Goal: Register for event/course

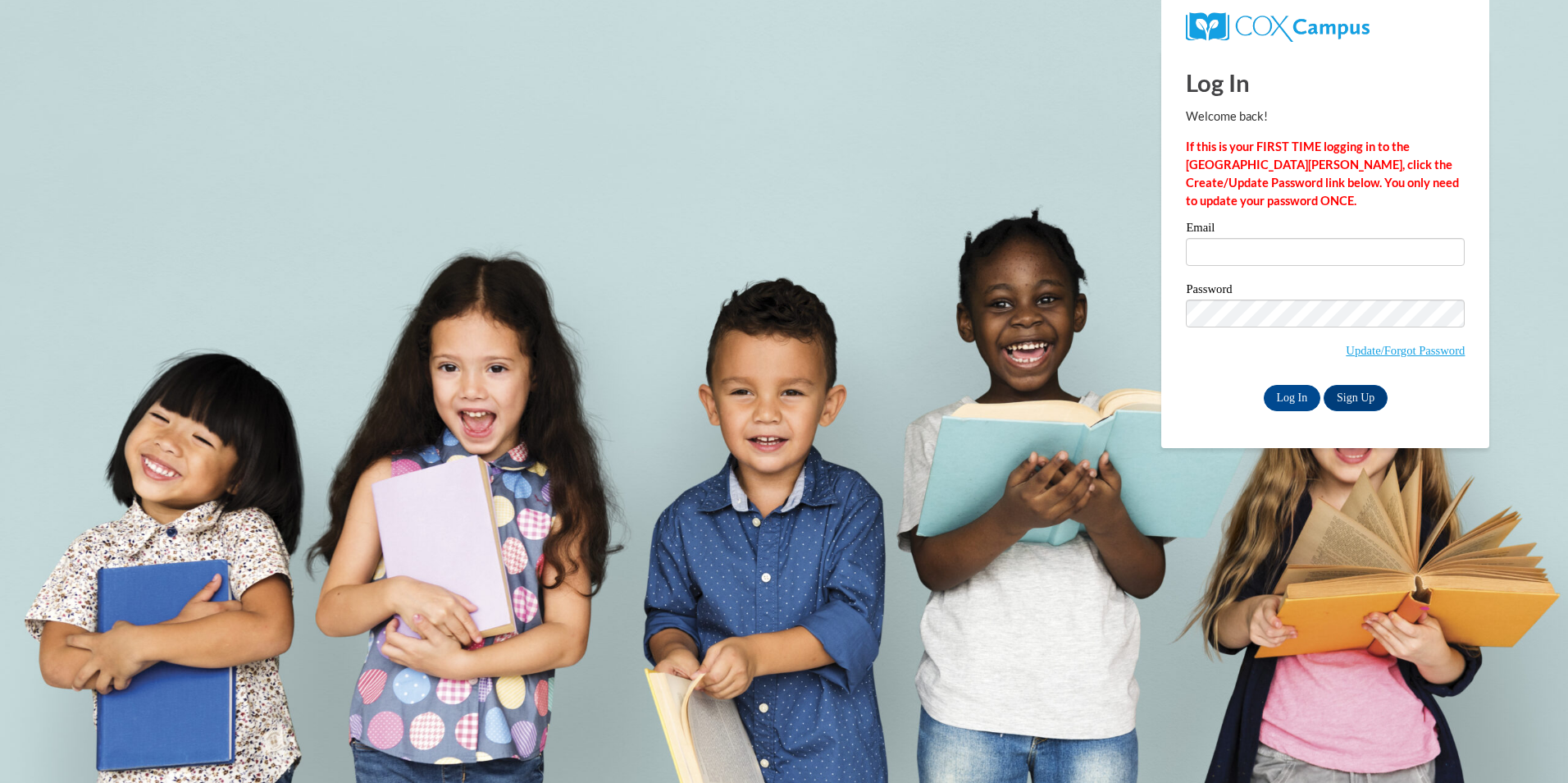
click at [1308, 299] on div "Password Update/Forgot Password" at bounding box center [1325, 330] width 279 height 96
click at [1303, 263] on input "Email" at bounding box center [1325, 252] width 279 height 28
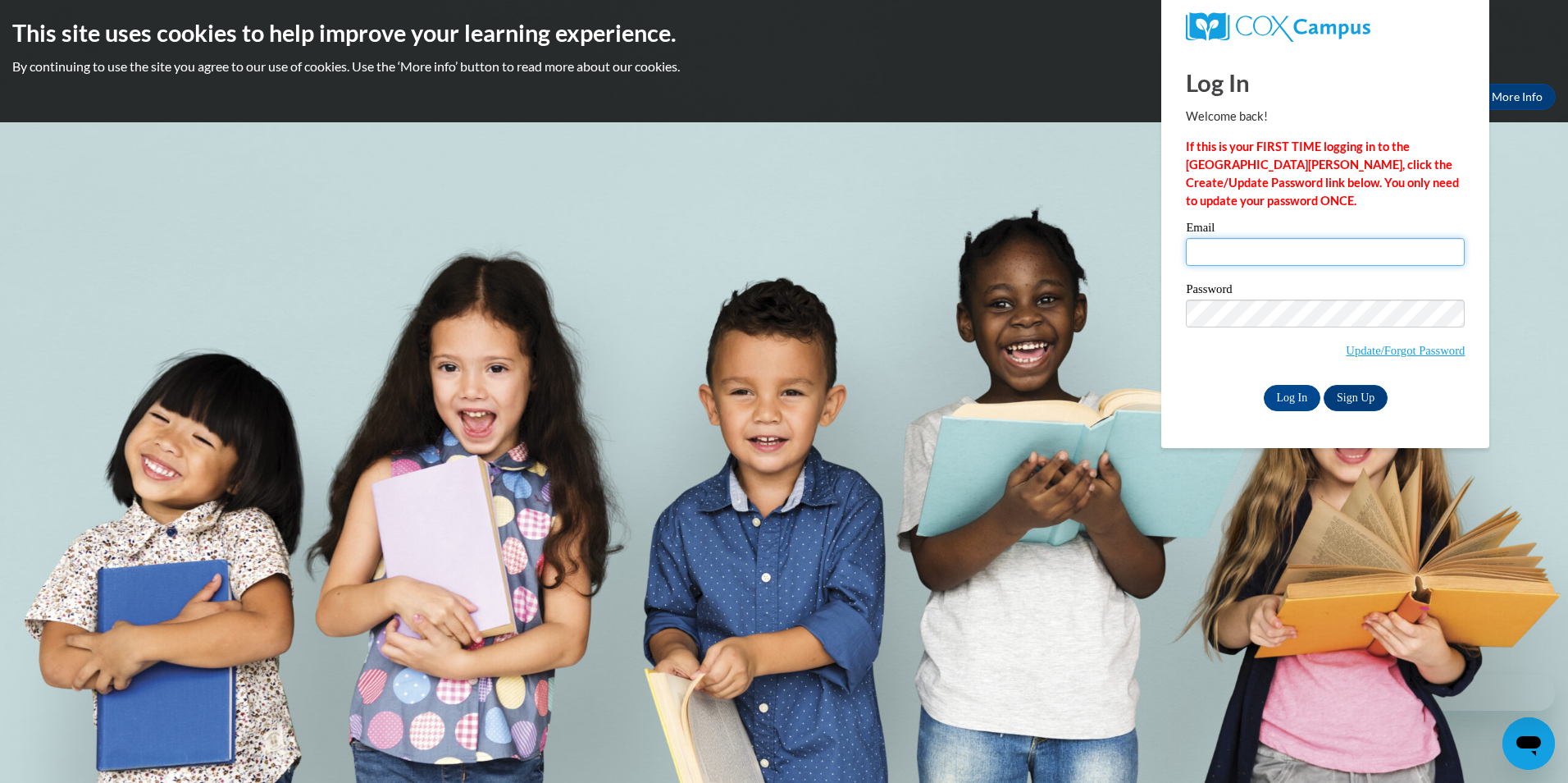
type input "jsingl25@wildcat.fvsu.edu"
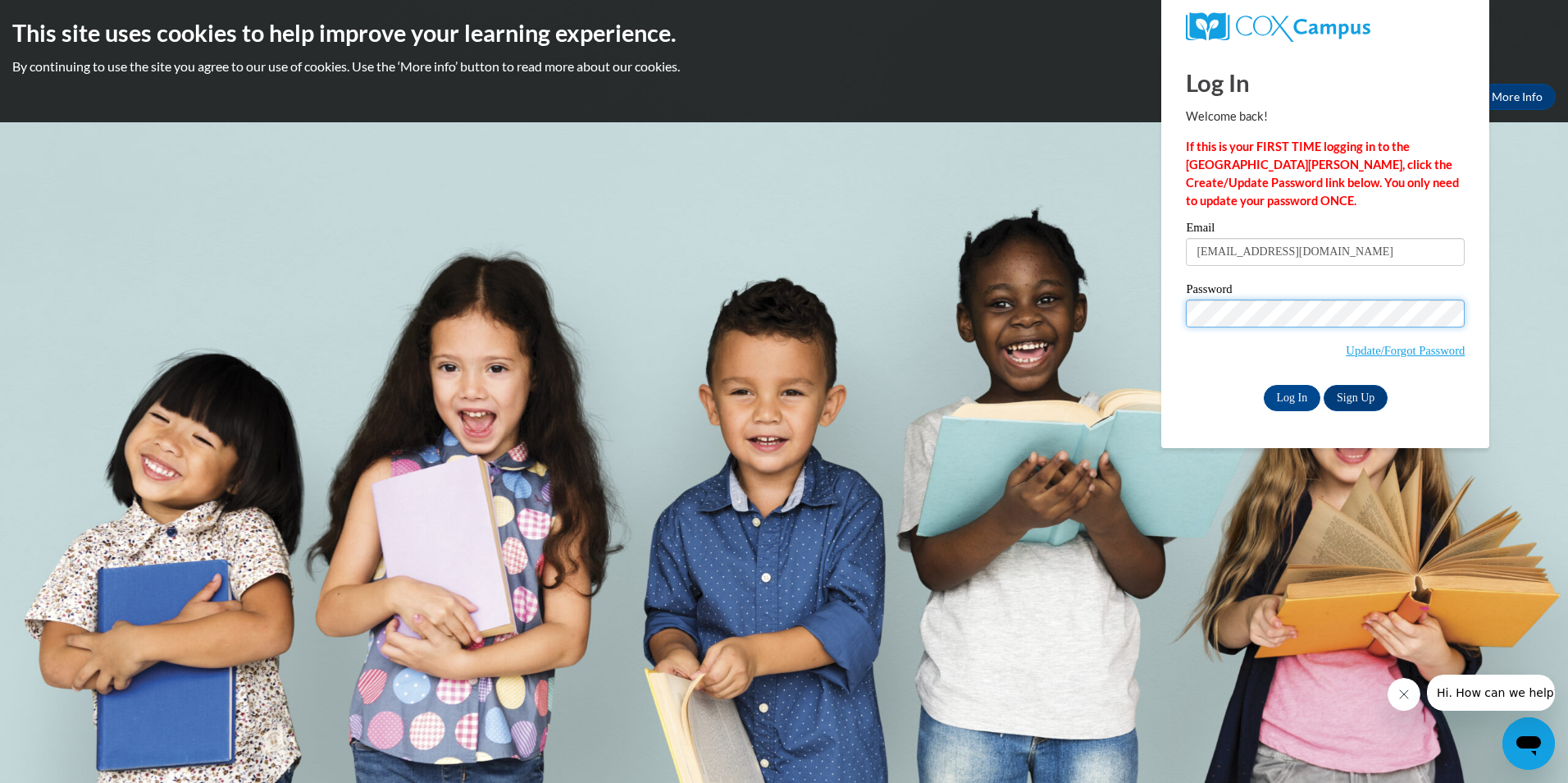
click at [1263, 385] on input "Log In" at bounding box center [1292, 397] width 58 height 27
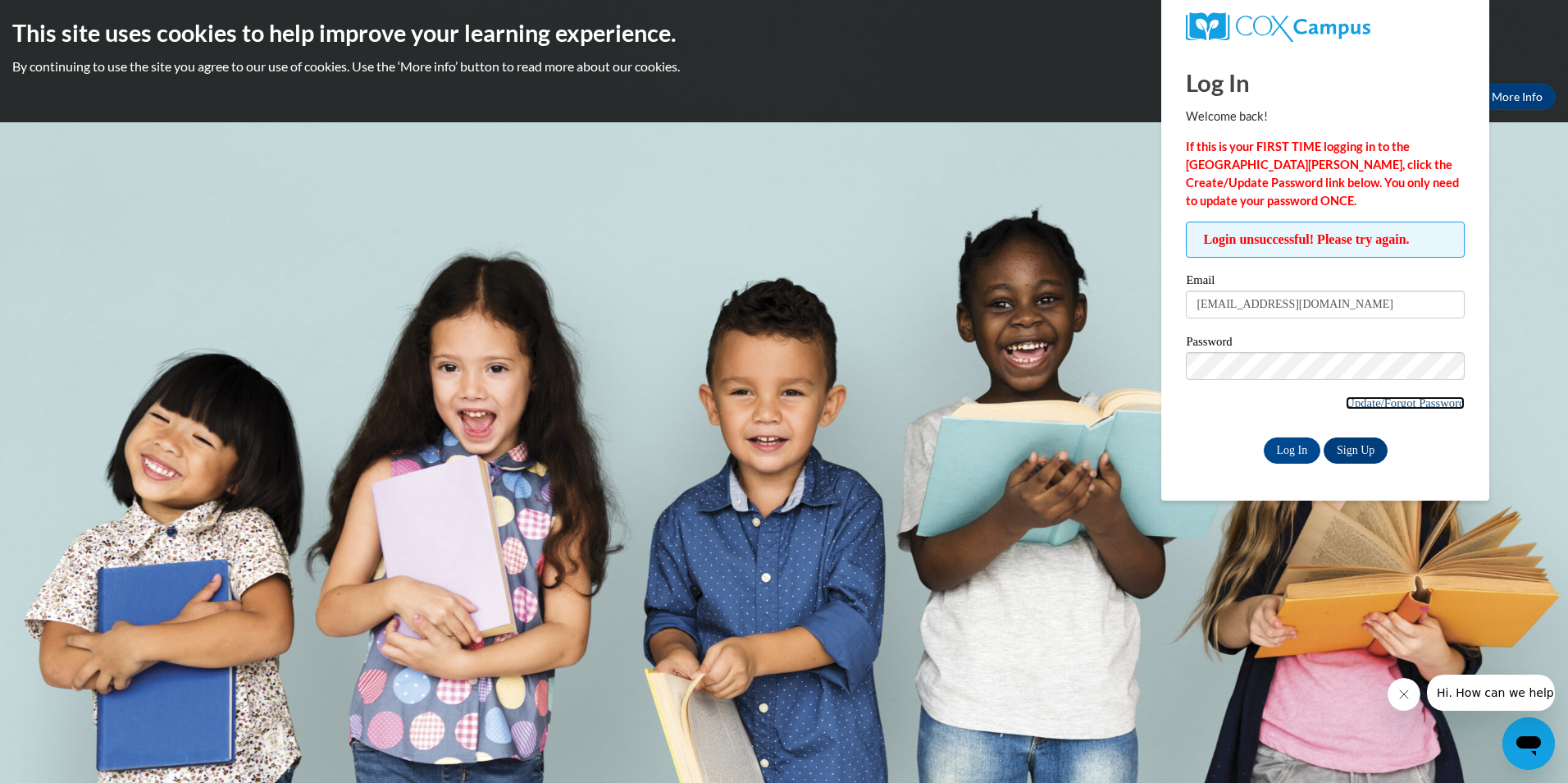
click at [1403, 402] on link "Update/Forgot Password" at bounding box center [1406, 403] width 119 height 13
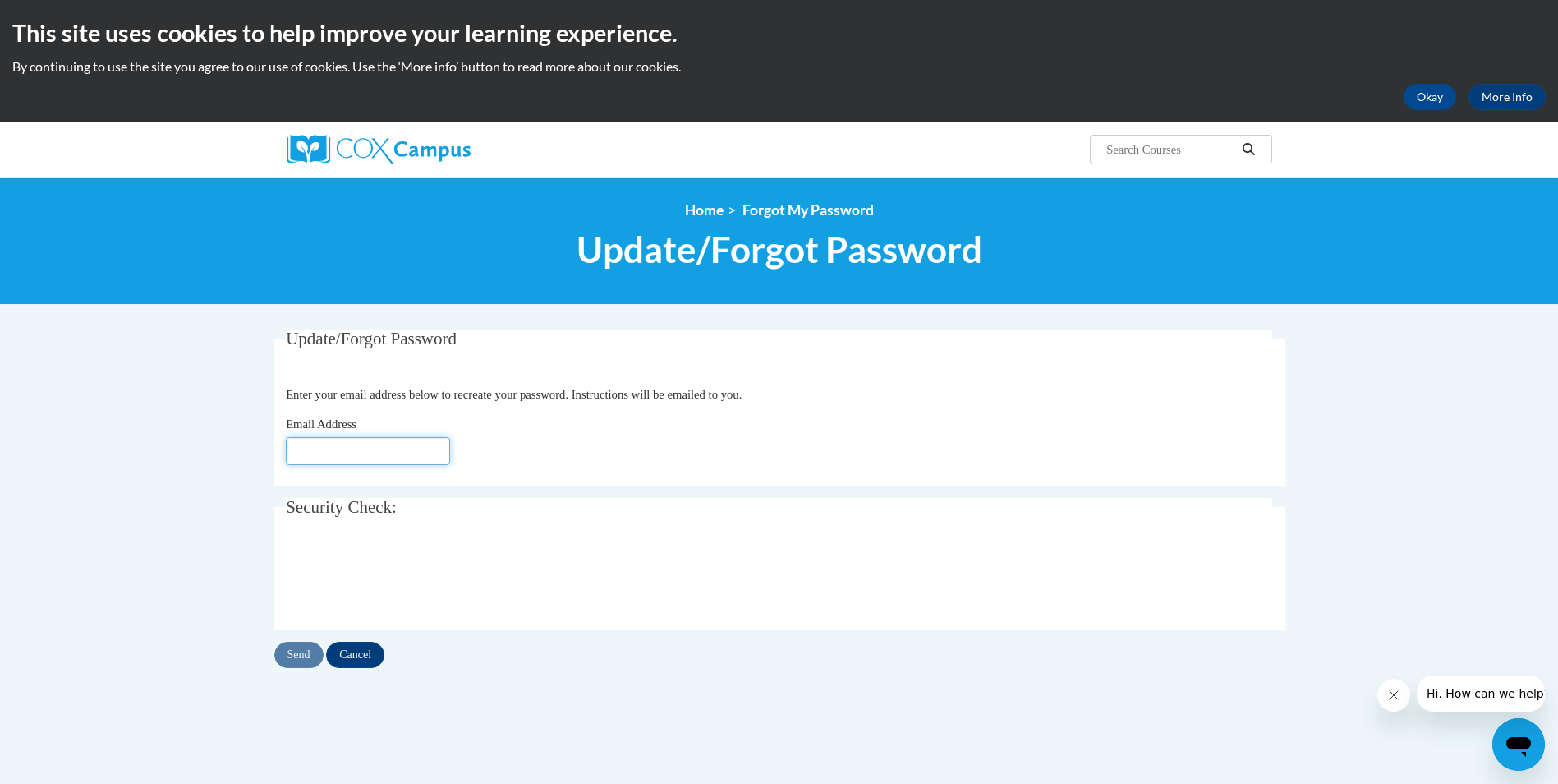
click at [378, 447] on input "Email Address" at bounding box center [368, 450] width 165 height 28
type input "[EMAIL_ADDRESS][DOMAIN_NAME]"
click at [294, 657] on input "Send" at bounding box center [300, 654] width 50 height 27
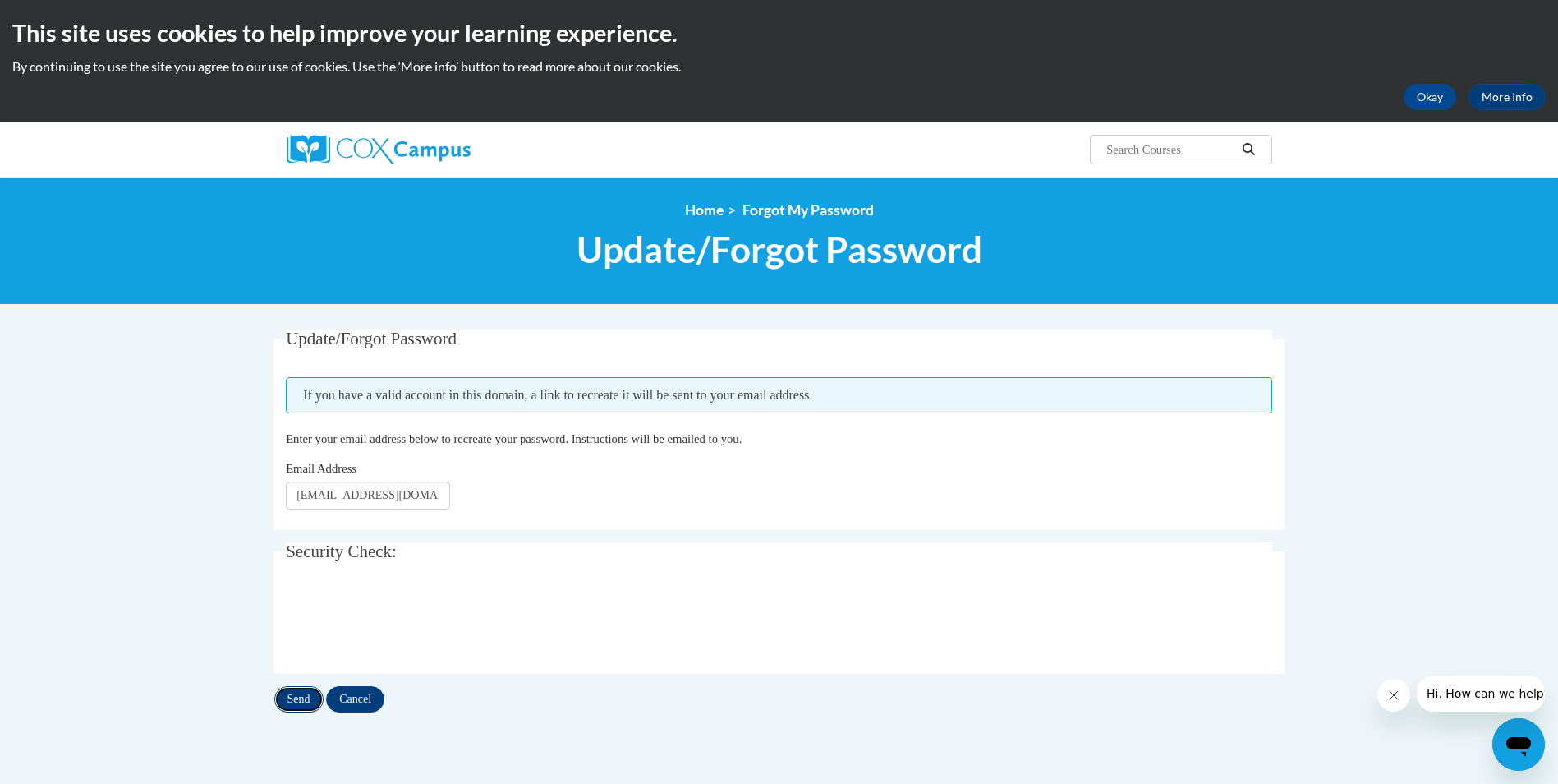
click at [309, 689] on input "Send" at bounding box center [300, 699] width 50 height 27
click at [354, 688] on input "Cancel" at bounding box center [355, 699] width 58 height 27
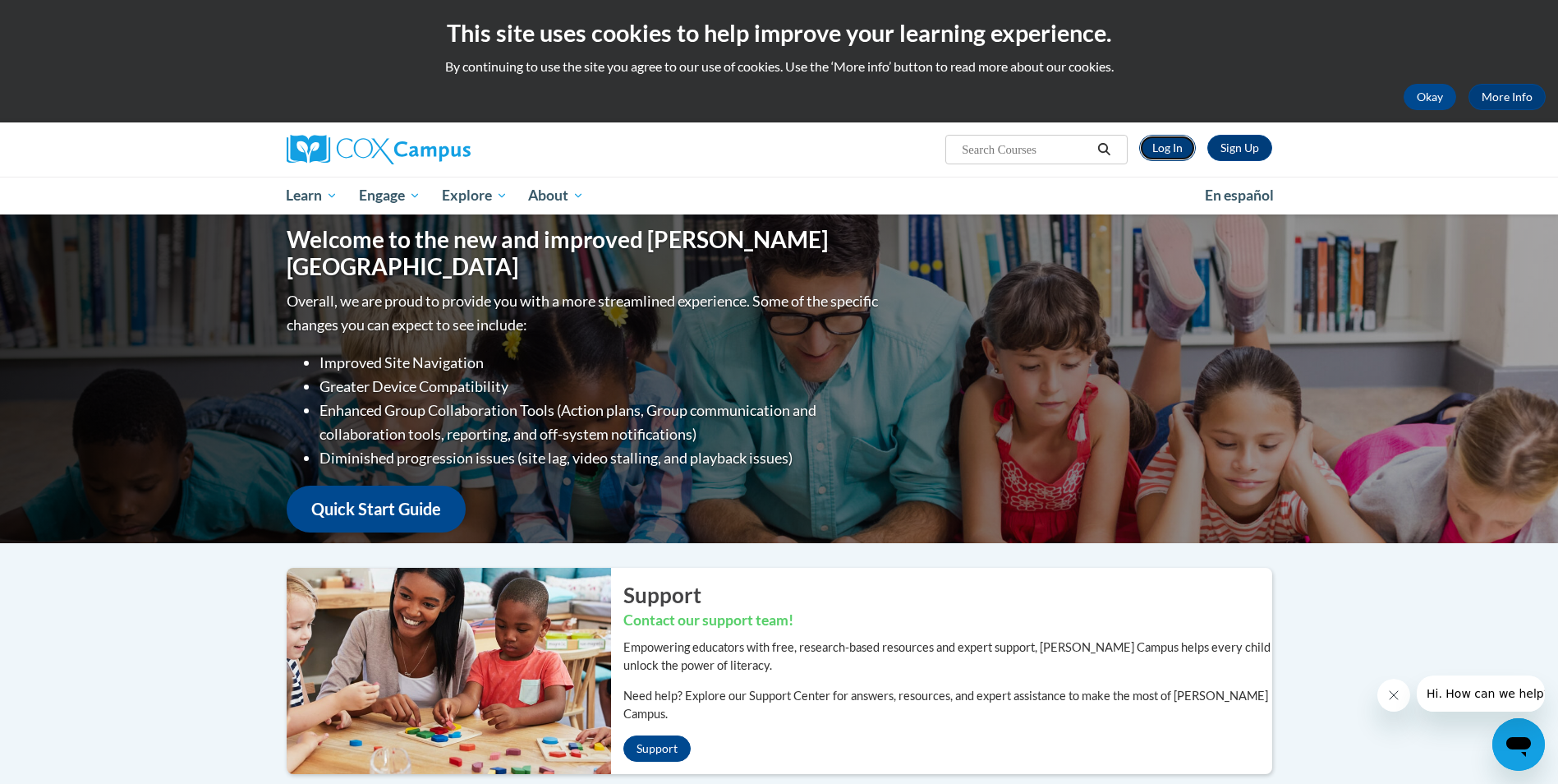
click at [1157, 143] on link "Log In" at bounding box center [1168, 148] width 57 height 27
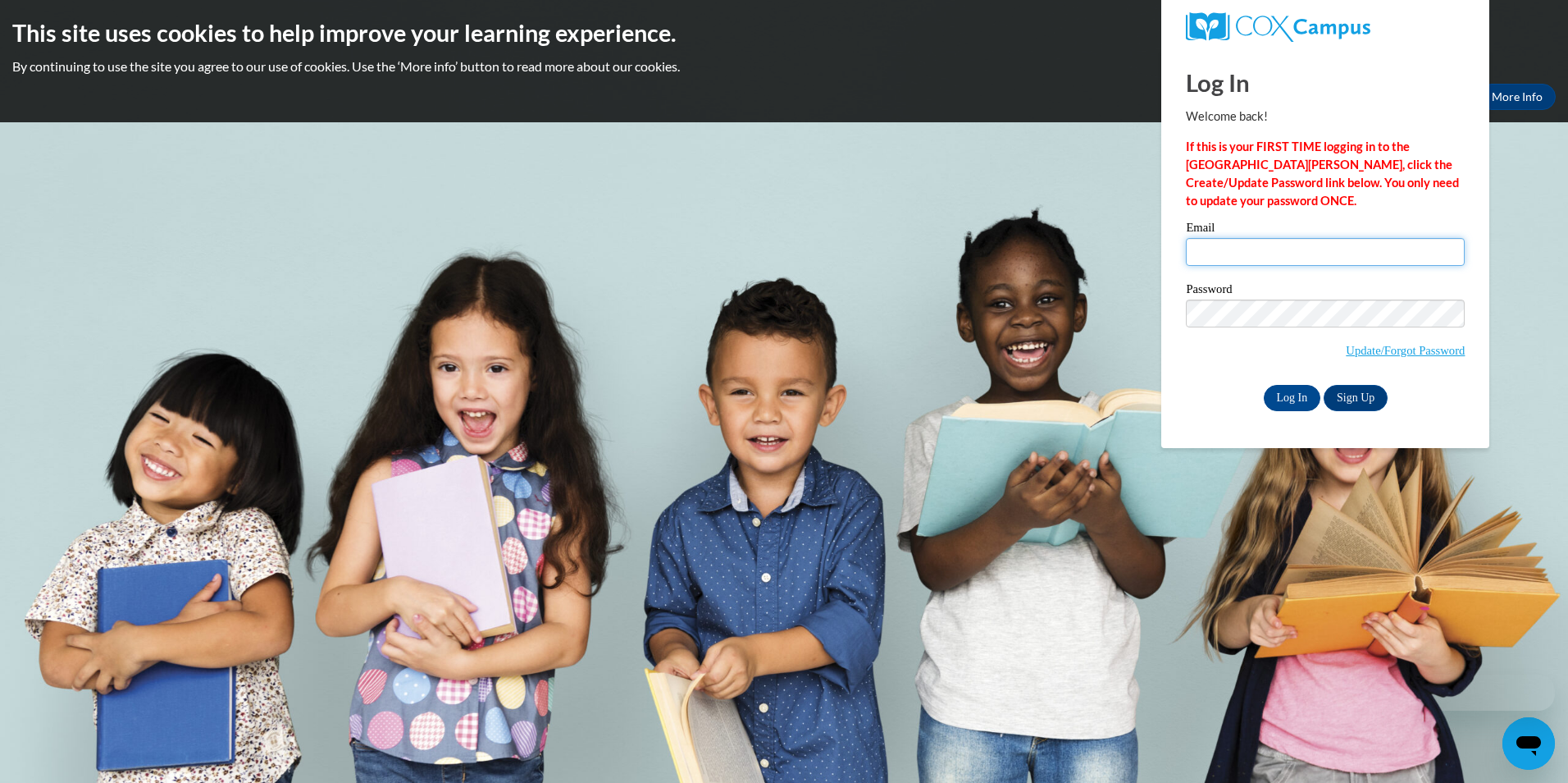
click at [1268, 244] on input "Email" at bounding box center [1325, 252] width 279 height 28
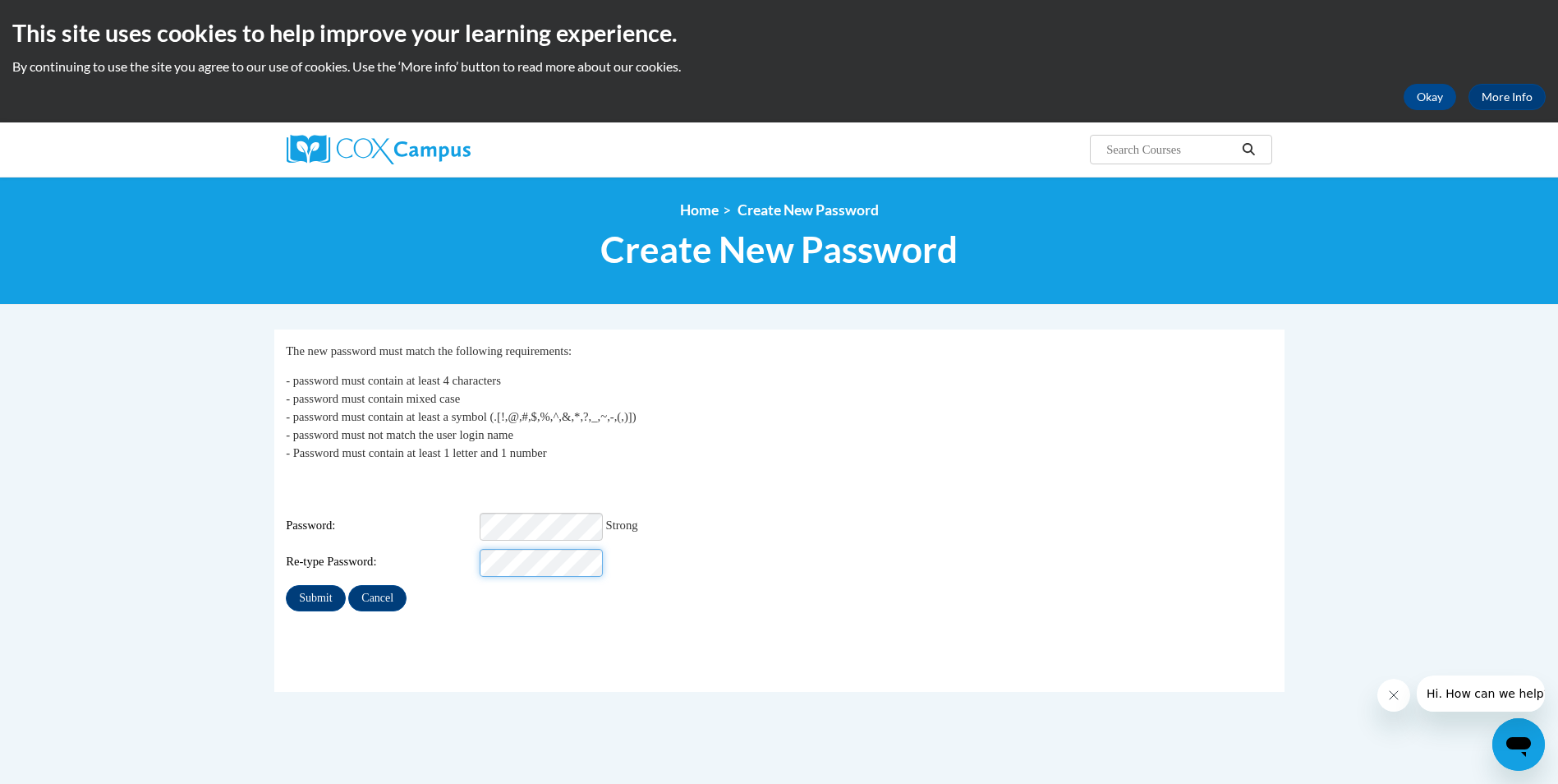
scroll to position [0, 19]
click at [314, 591] on input "Submit" at bounding box center [315, 597] width 59 height 27
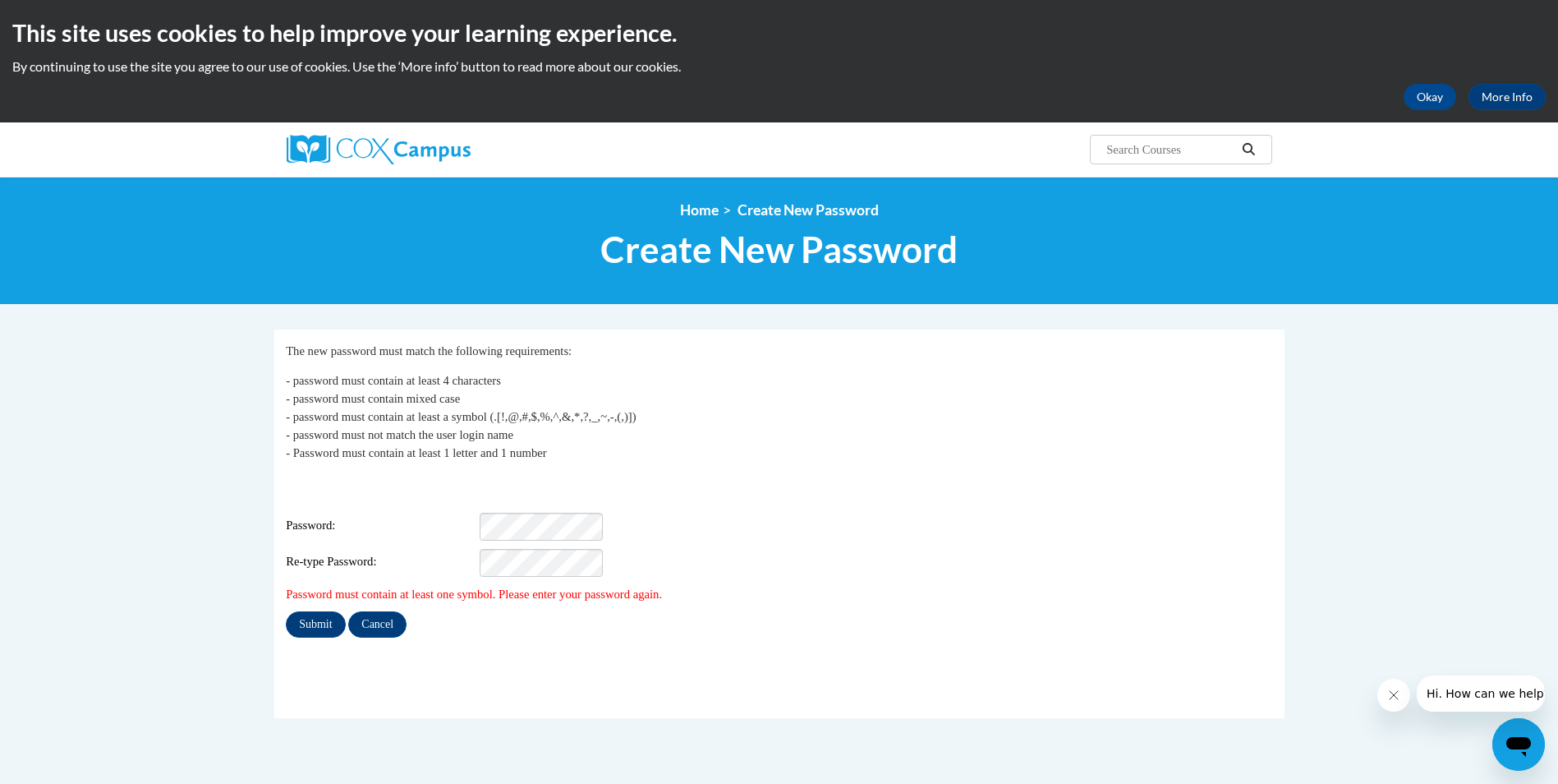
click at [628, 707] on fieldset "My Password The new password must match the following requirements: - password …" at bounding box center [779, 523] width 1010 height 389
click at [316, 617] on input "Submit" at bounding box center [315, 624] width 59 height 27
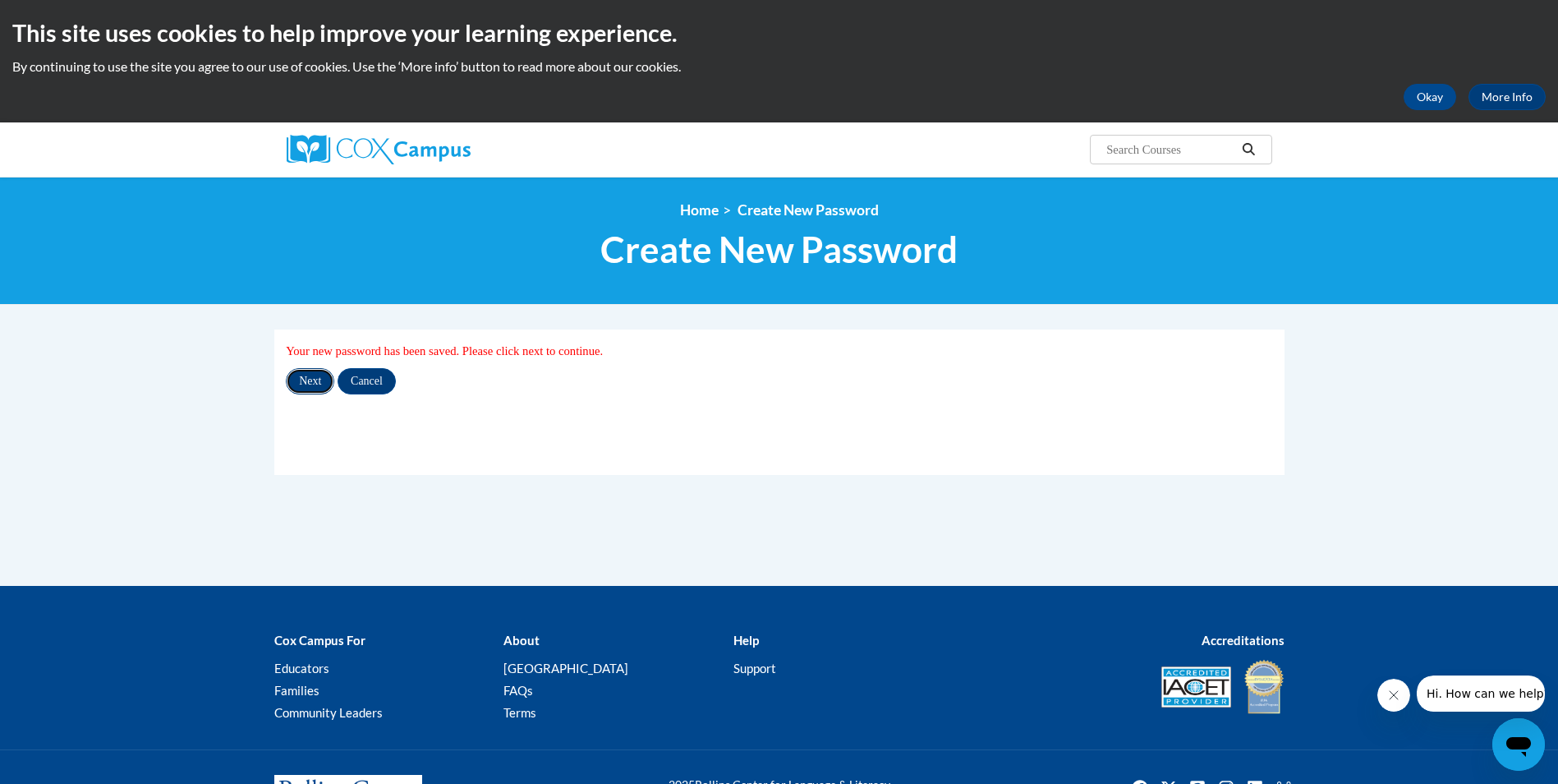
click at [303, 375] on input "Next" at bounding box center [310, 381] width 49 height 27
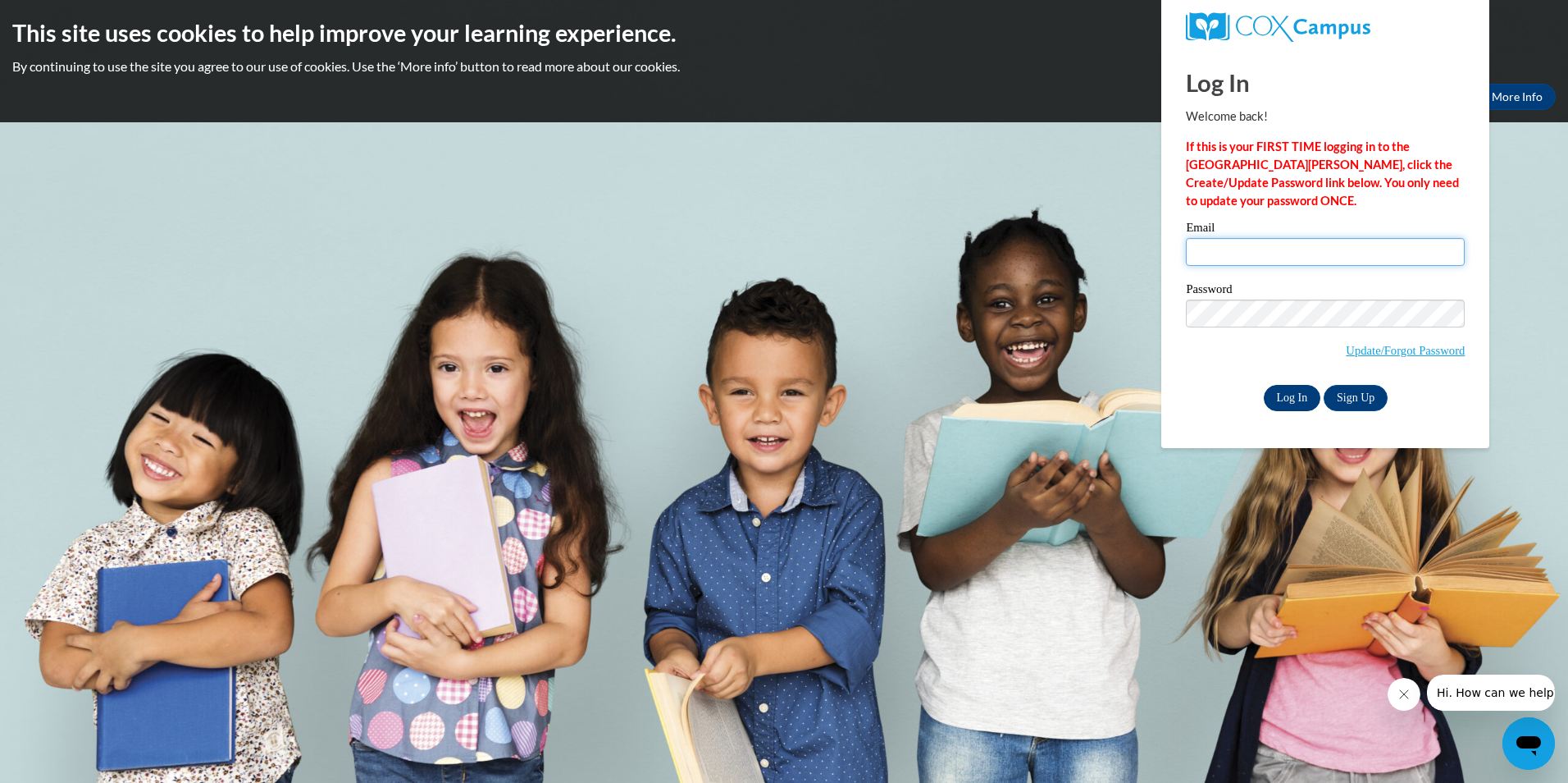
type input "[EMAIL_ADDRESS][DOMAIN_NAME]"
click at [1290, 400] on input "Log In" at bounding box center [1292, 397] width 58 height 27
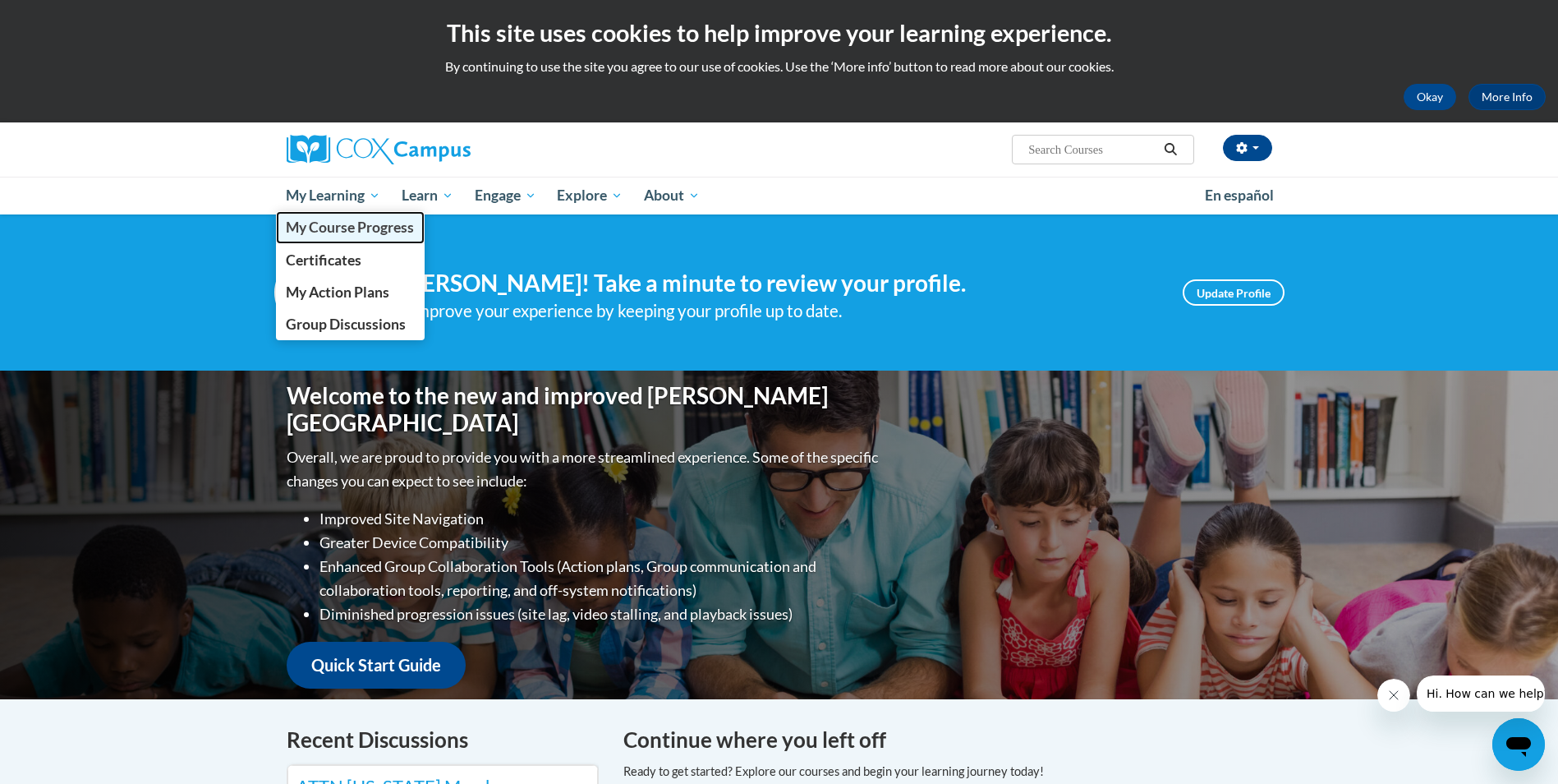
click at [339, 226] on span "My Course Progress" at bounding box center [349, 227] width 128 height 17
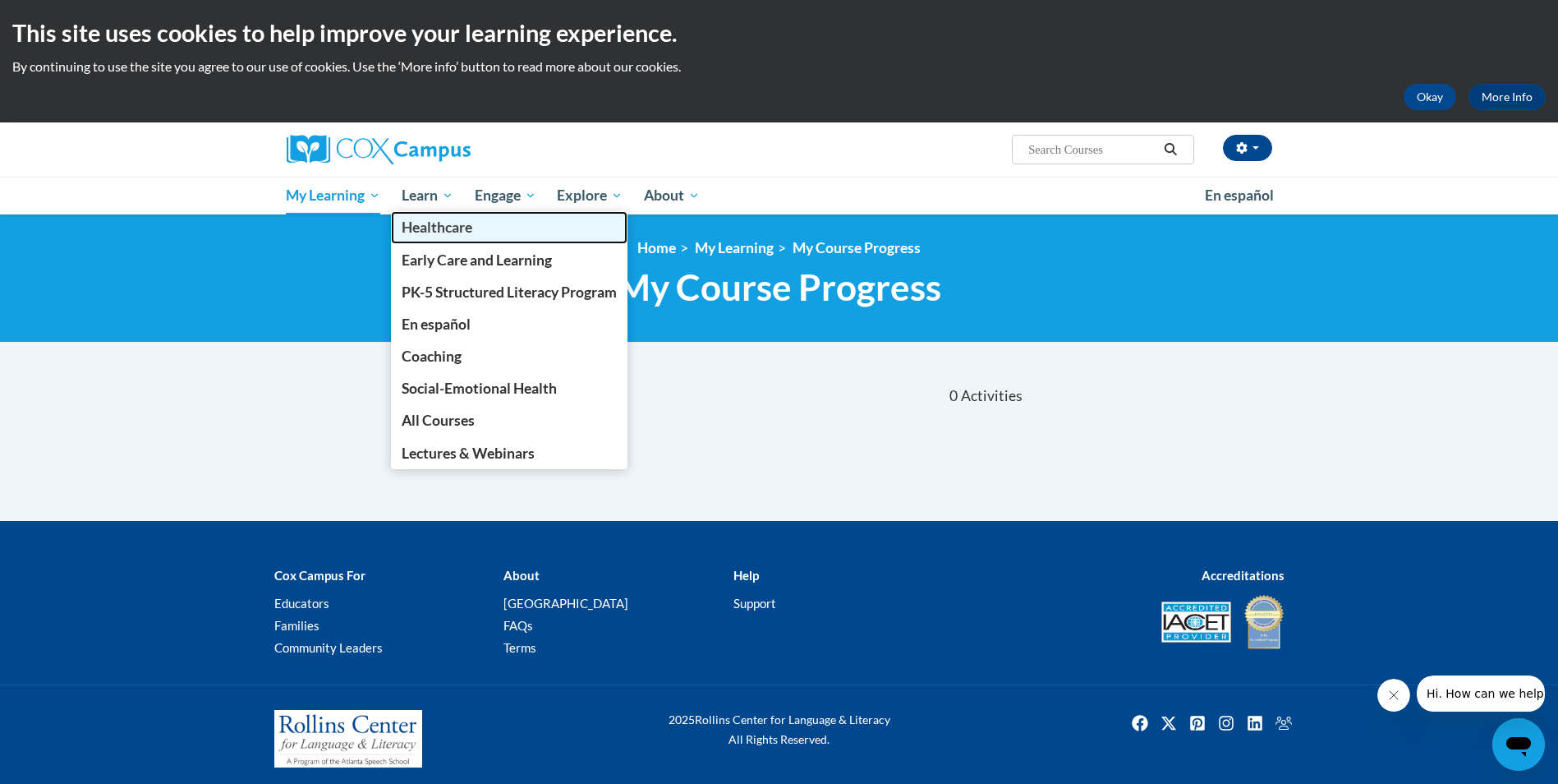
click at [429, 217] on link "Healthcare" at bounding box center [508, 227] width 236 height 32
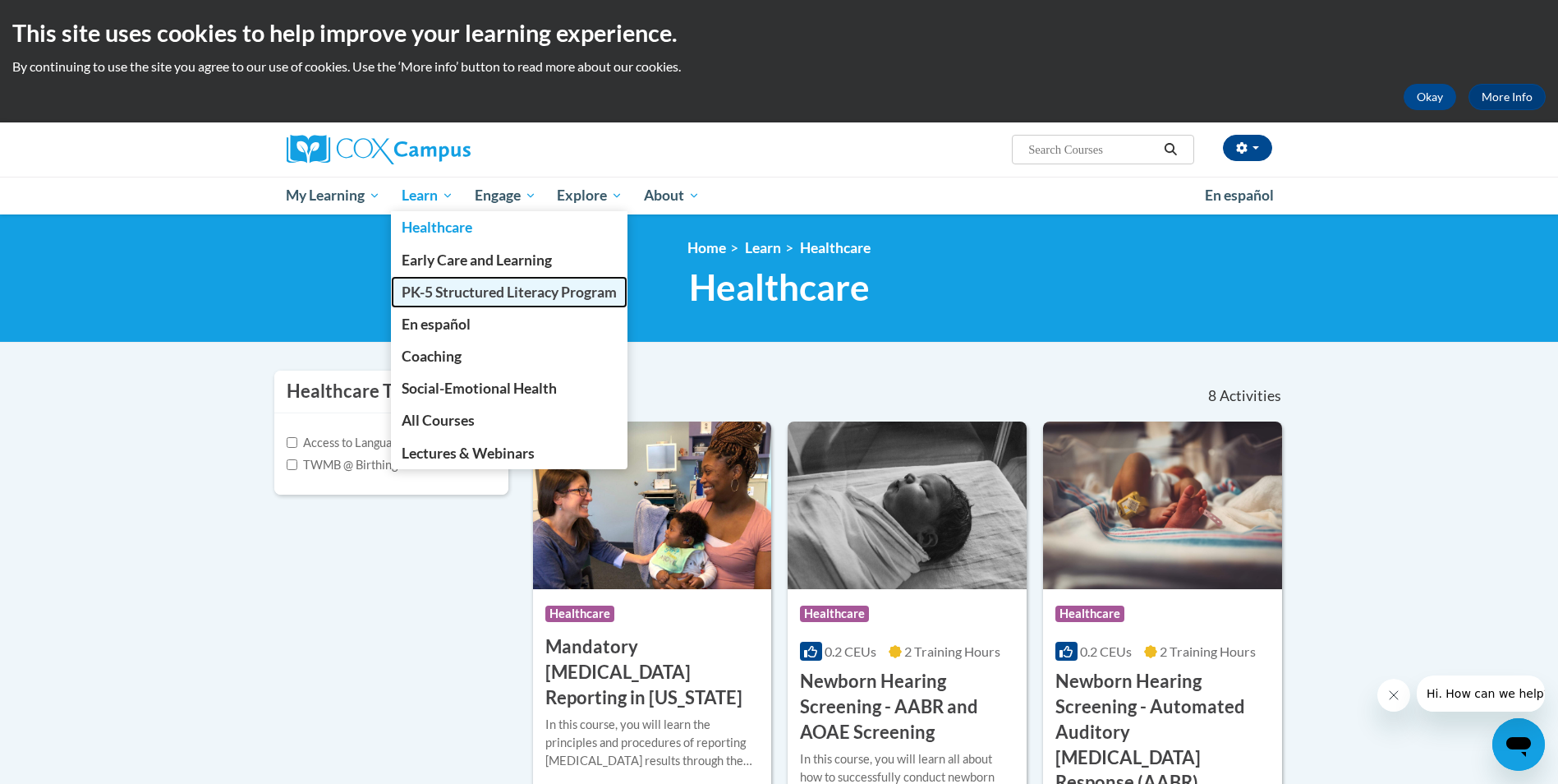
click at [478, 287] on span "PK-5 Structured Literacy Program" at bounding box center [509, 291] width 215 height 17
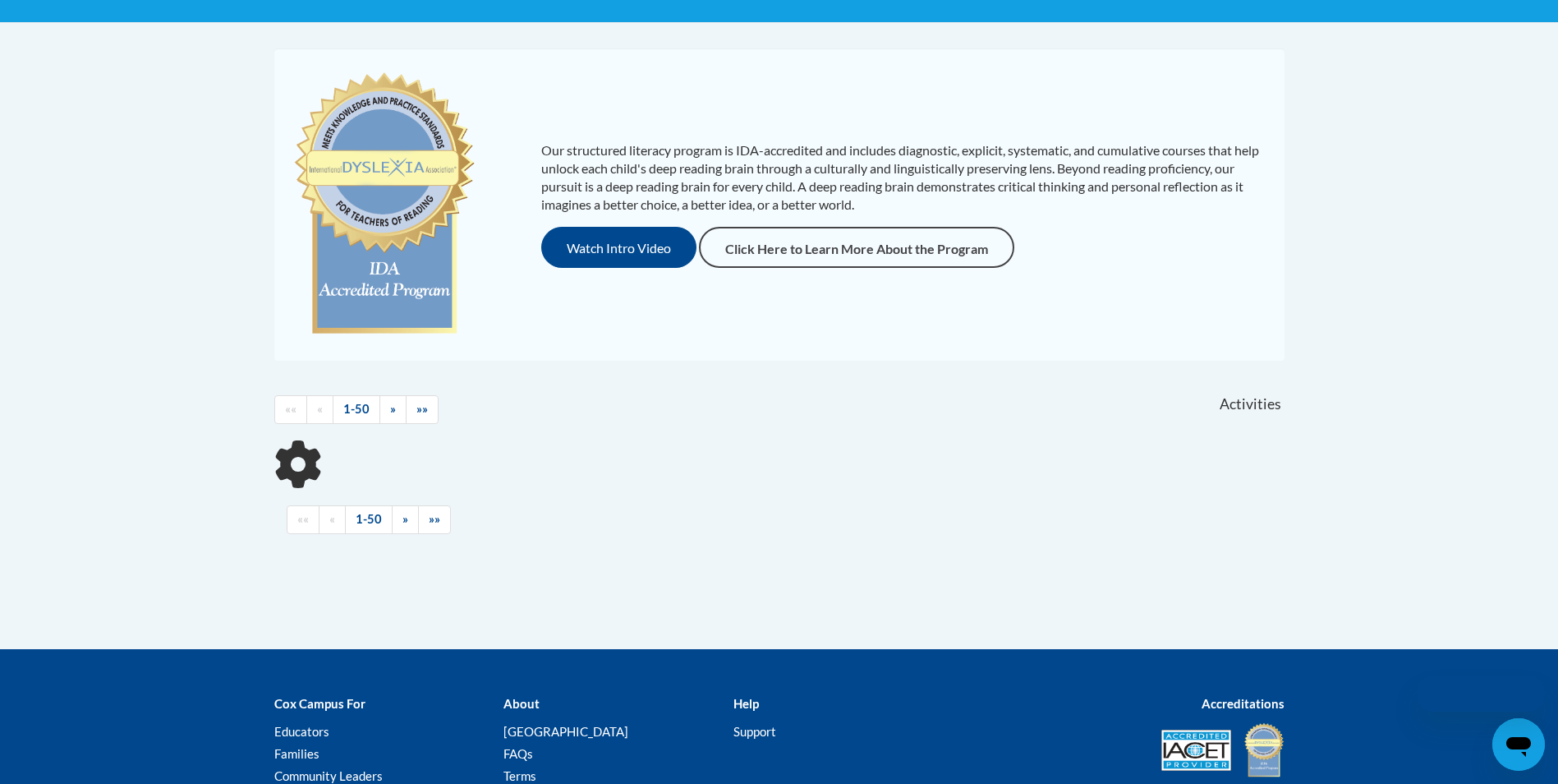
scroll to position [411, 0]
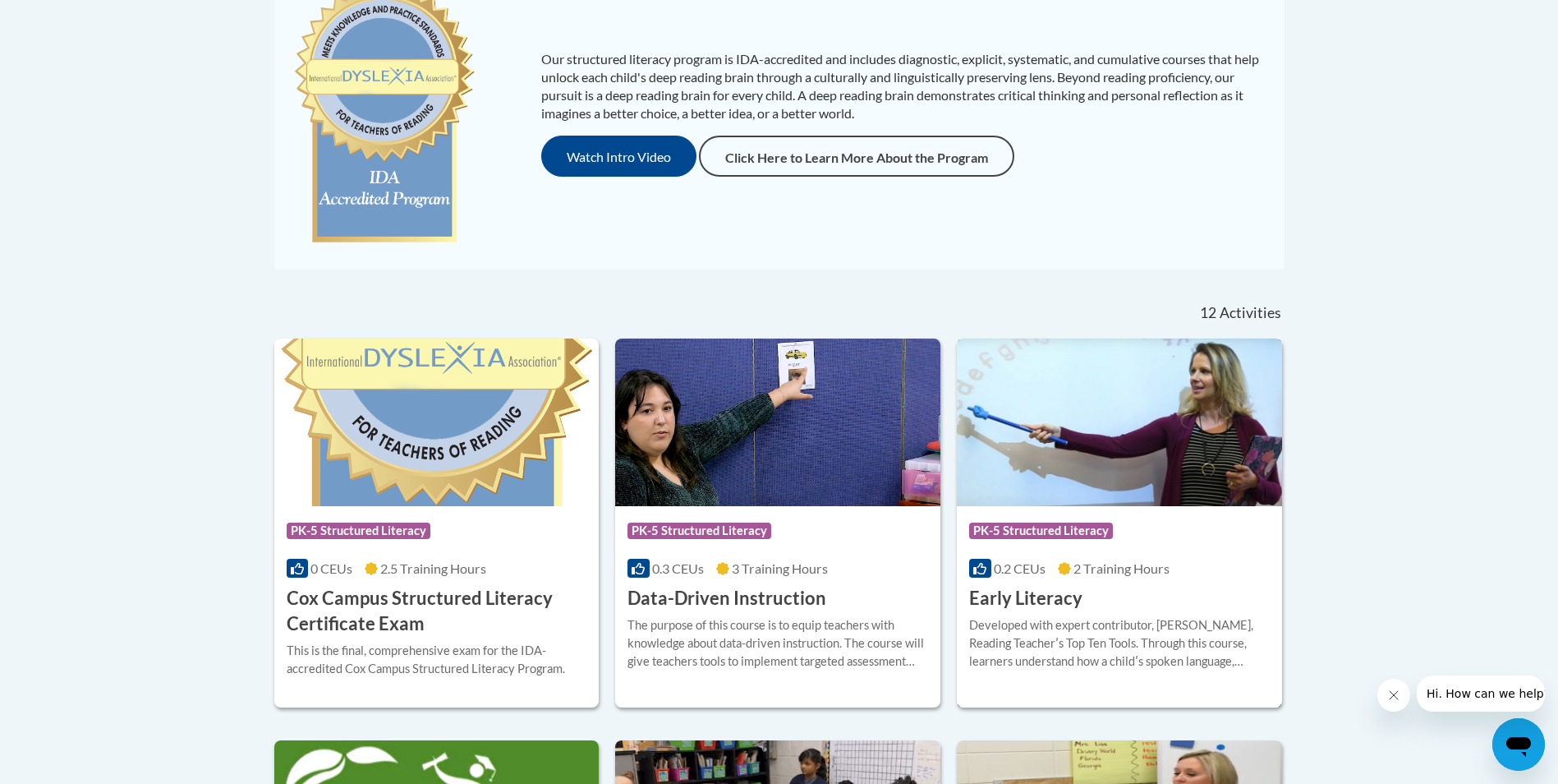
click at [1142, 619] on div "Developed with expert contributor, Dr. Deborah Glaser, Reading Teacherʹs Top Te…" at bounding box center [1120, 642] width 301 height 54
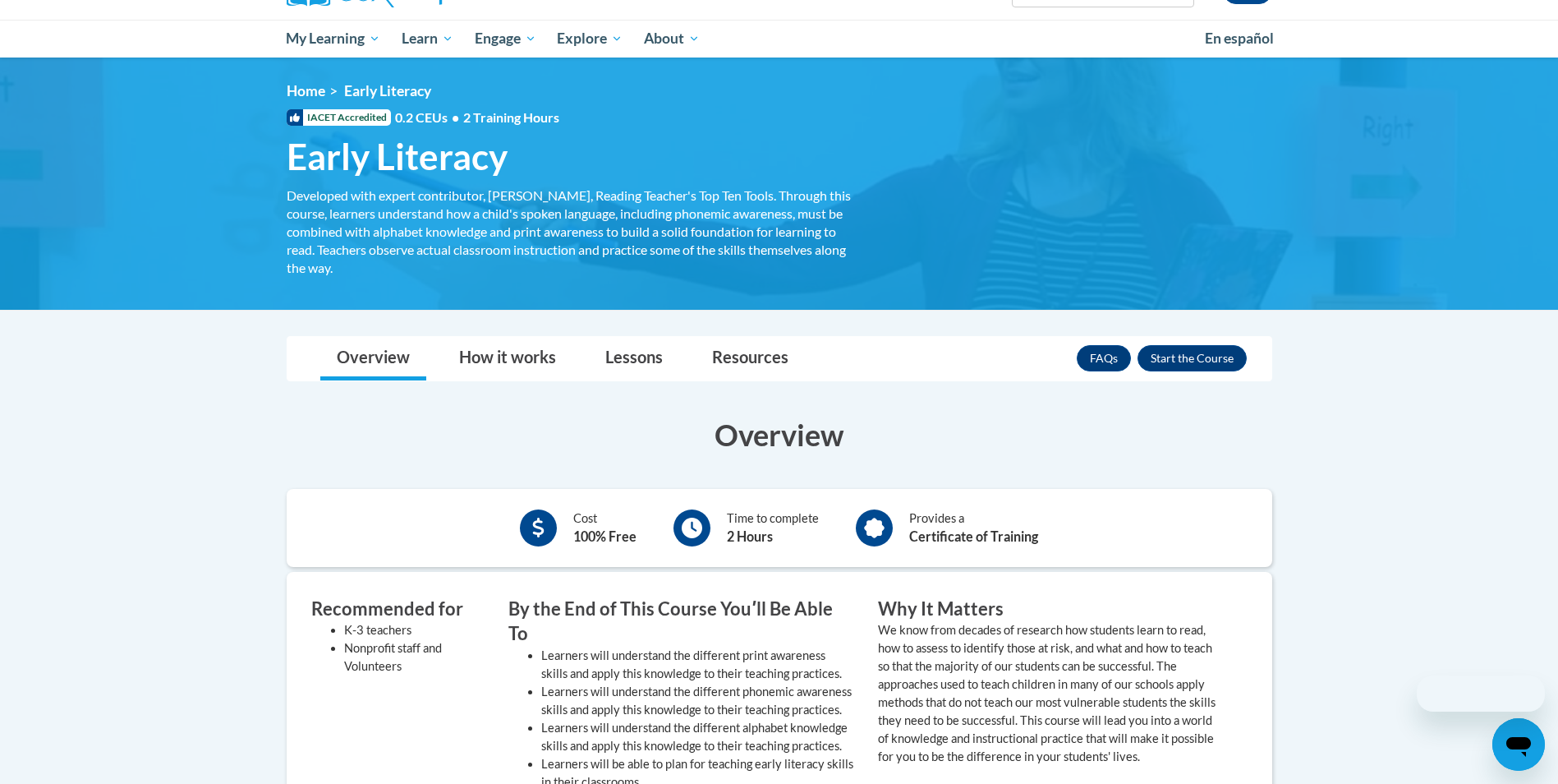
scroll to position [328, 0]
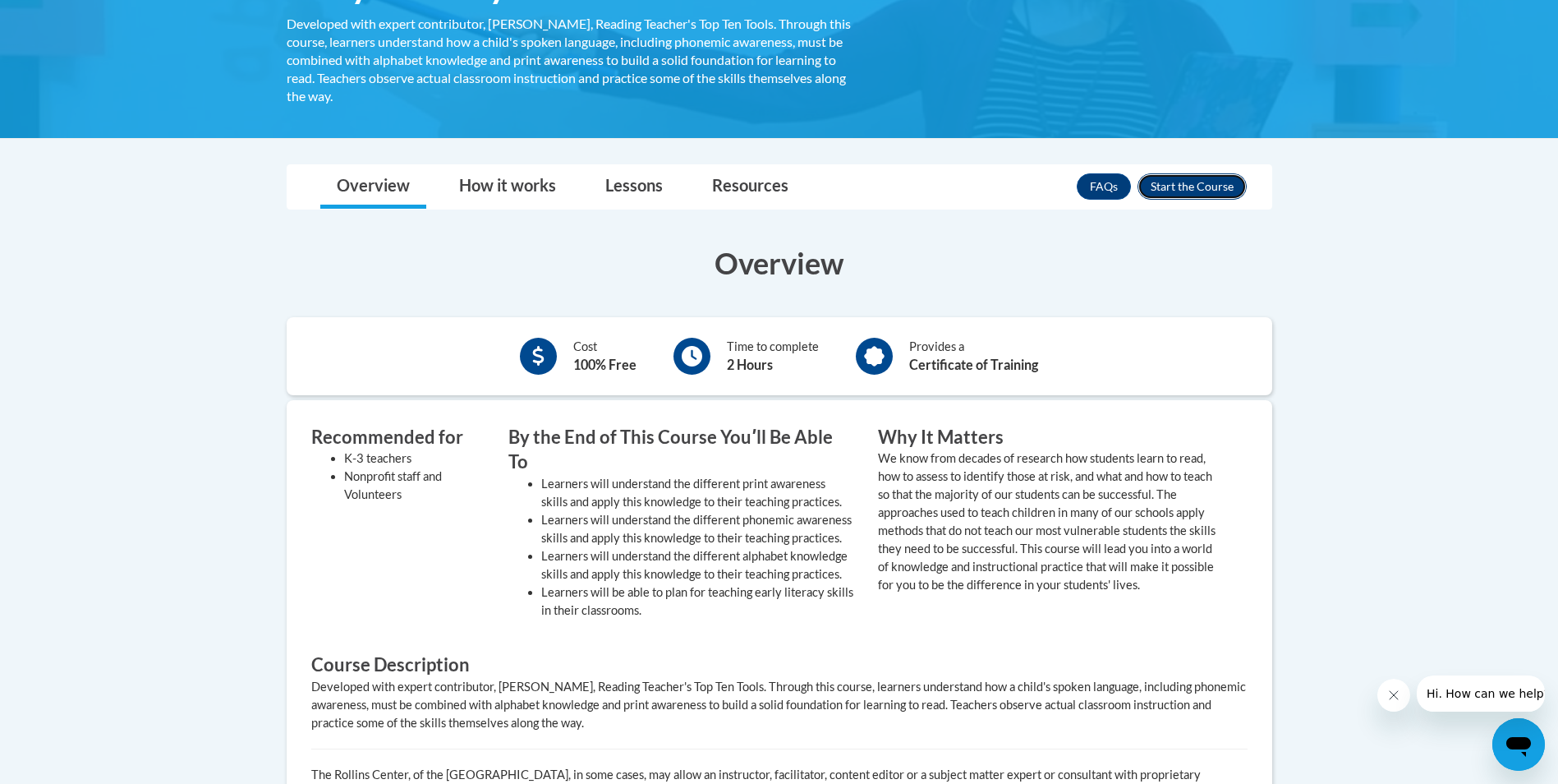
click at [1234, 189] on button "Enroll" at bounding box center [1192, 187] width 109 height 27
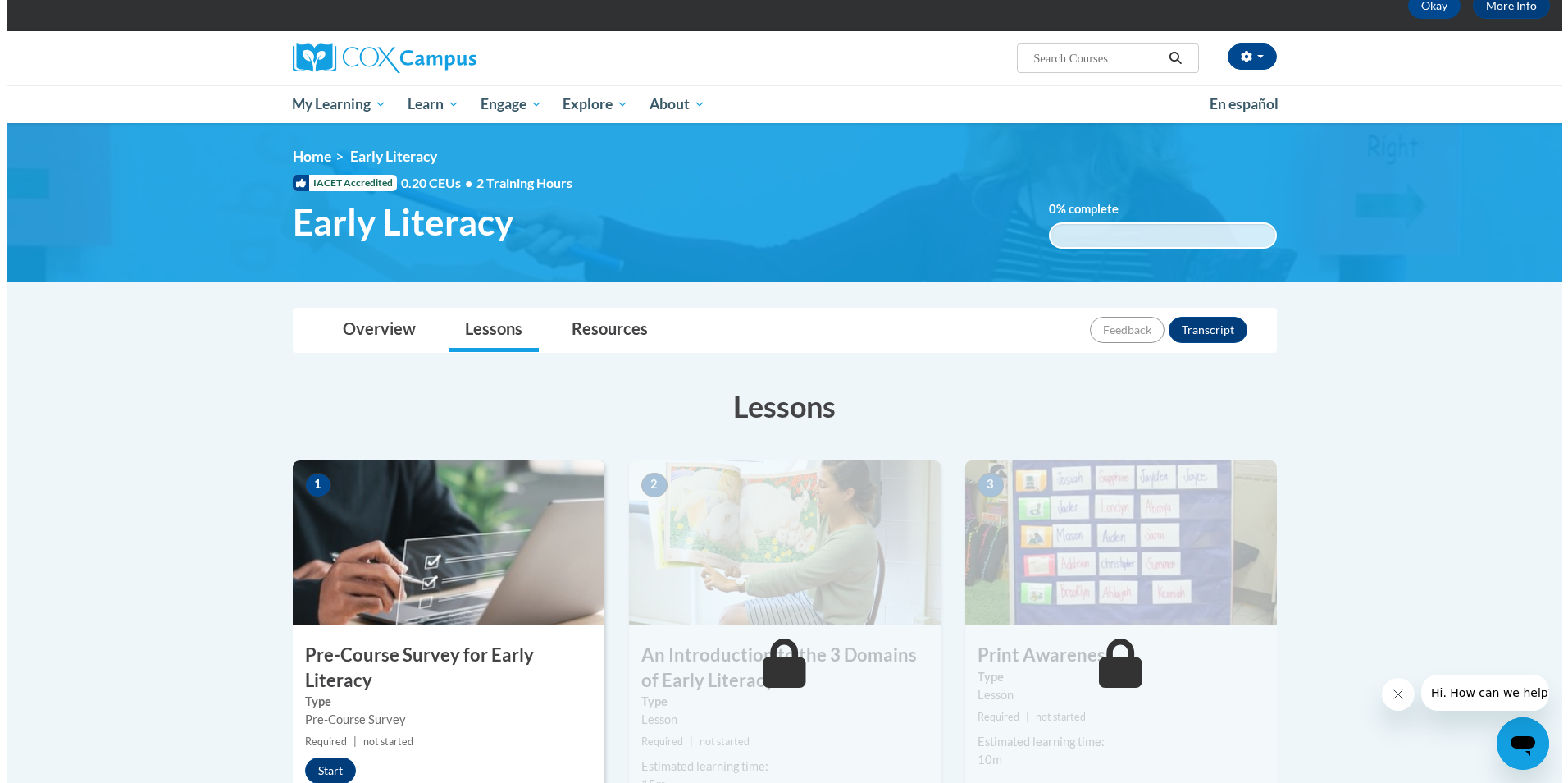
scroll to position [328, 0]
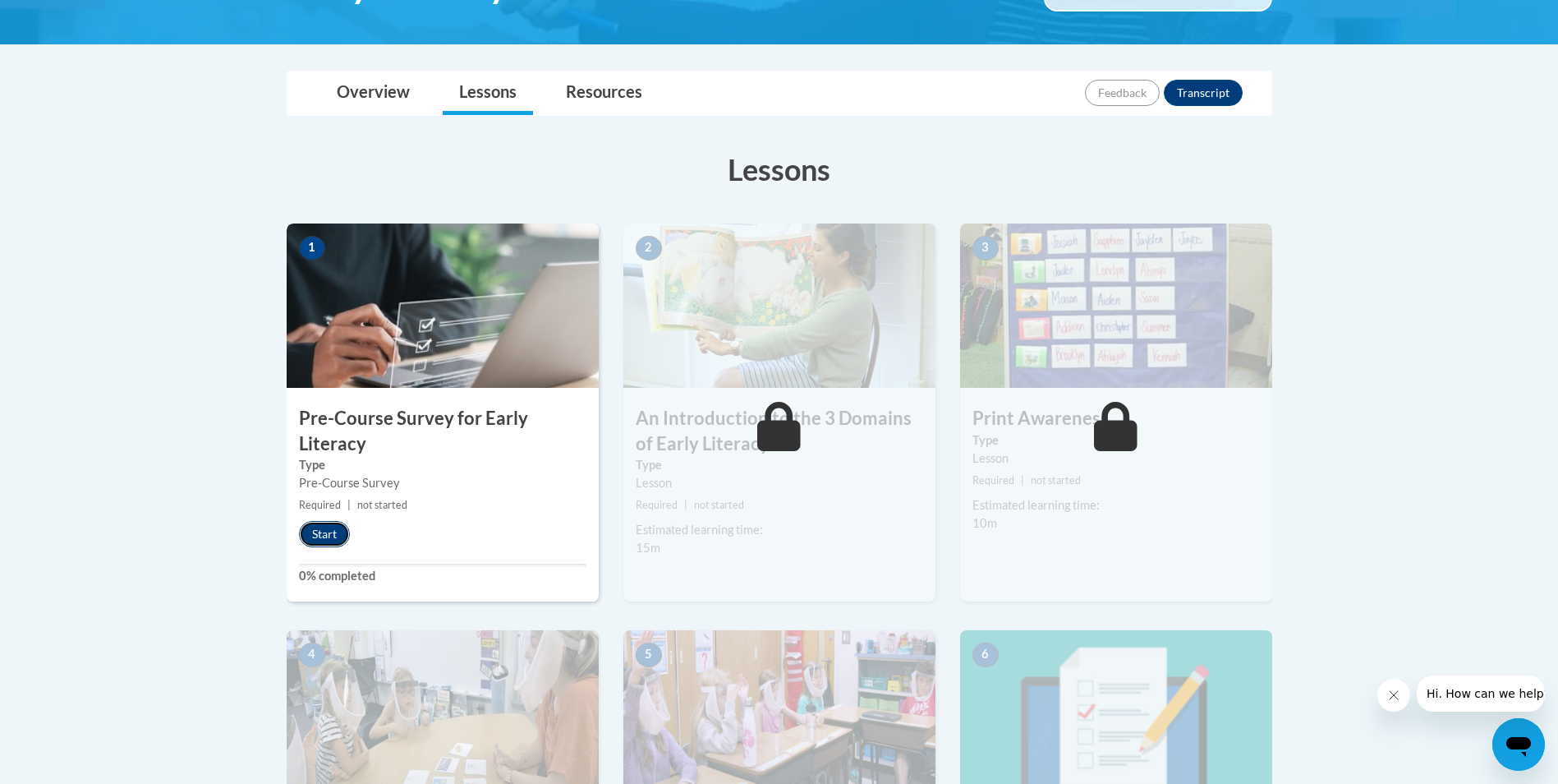
click at [334, 535] on button "Start" at bounding box center [324, 534] width 51 height 27
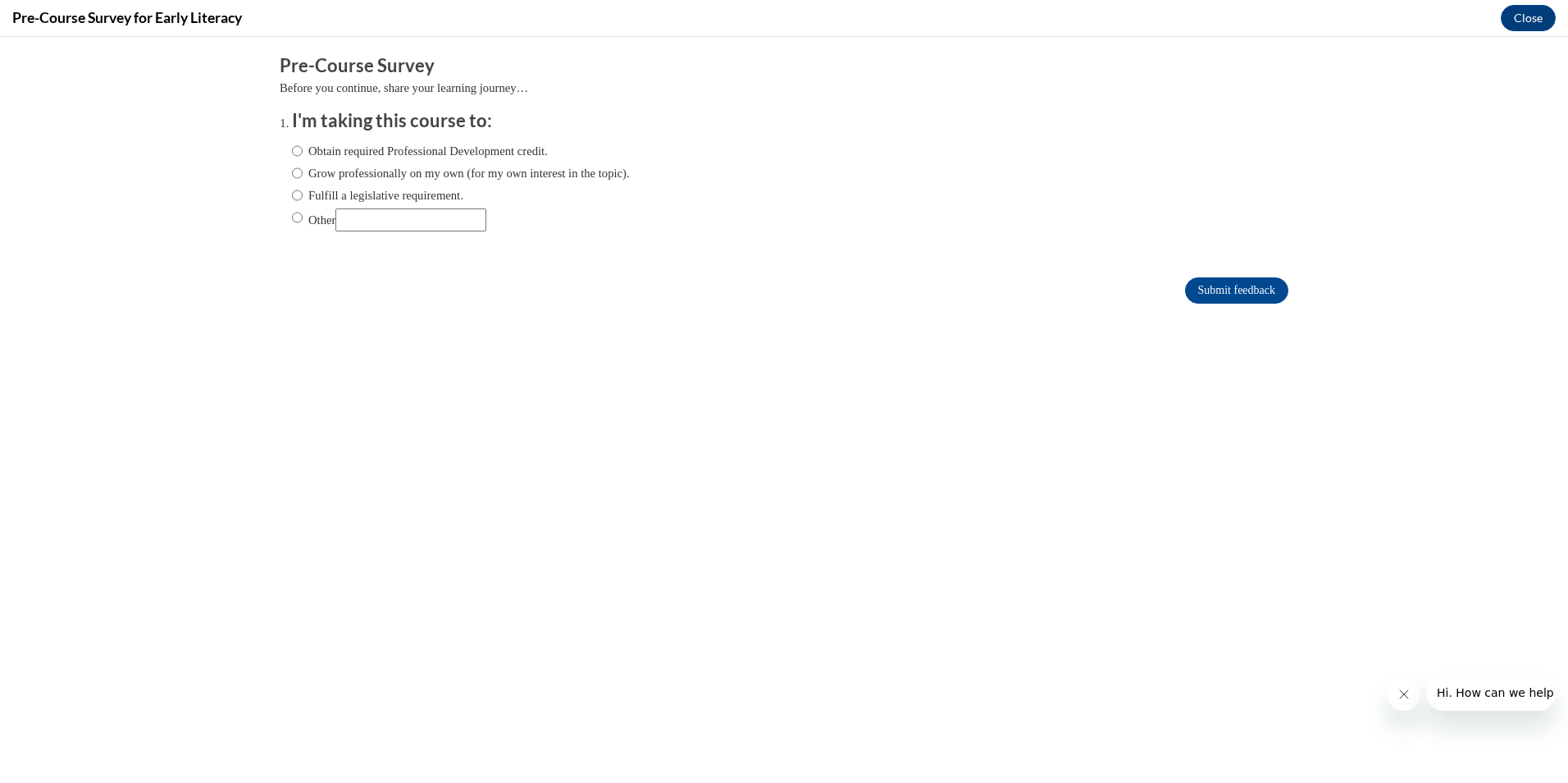
scroll to position [0, 0]
click at [502, 151] on label "Obtain required Professional Development credit." at bounding box center [419, 151] width 256 height 18
click at [303, 151] on input "Obtain required Professional Development credit." at bounding box center [297, 151] width 11 height 18
radio input "true"
click at [1240, 297] on input "Submit feedback" at bounding box center [1236, 290] width 104 height 27
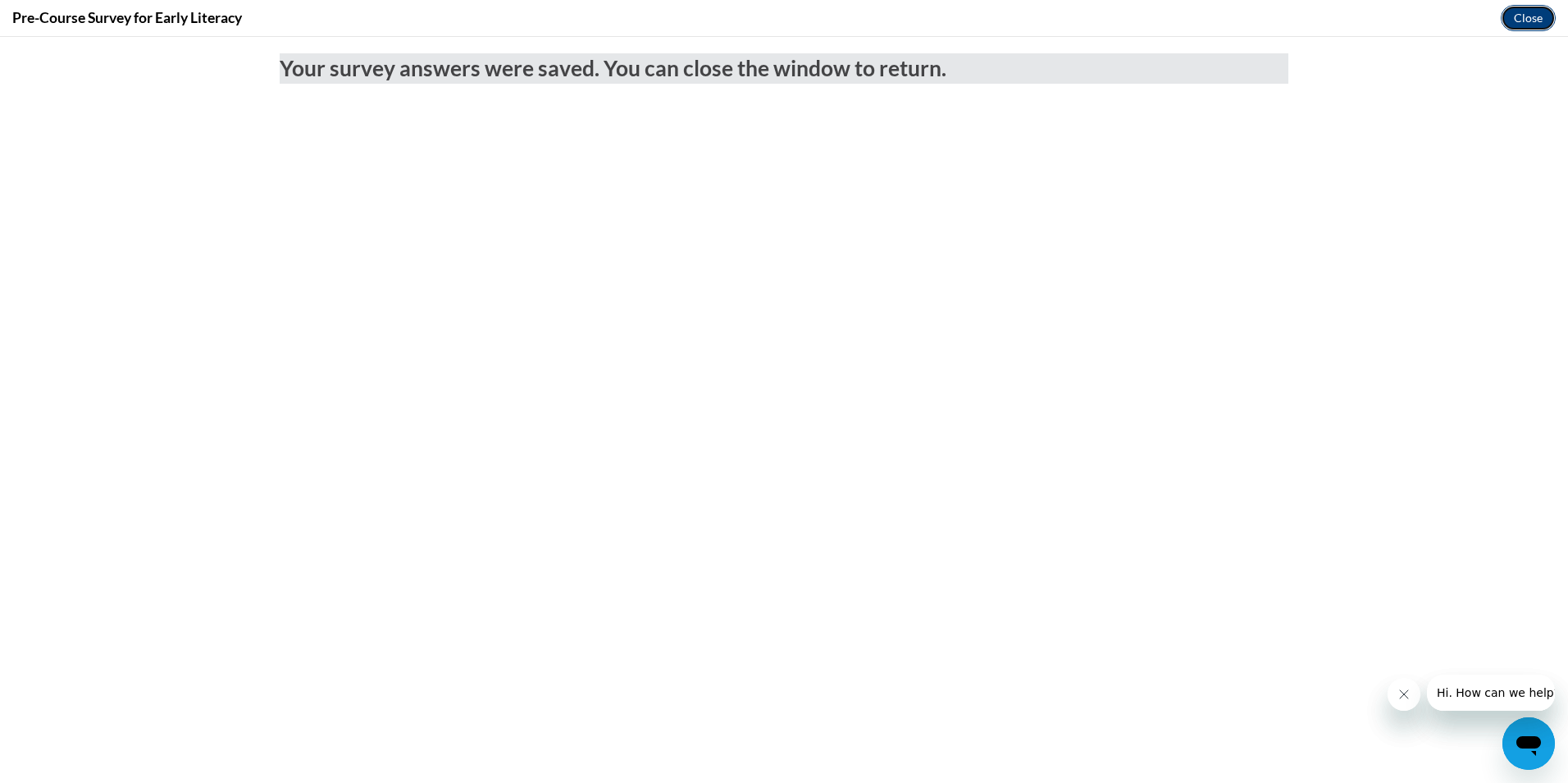
click at [1546, 19] on button "Close" at bounding box center [1529, 17] width 55 height 27
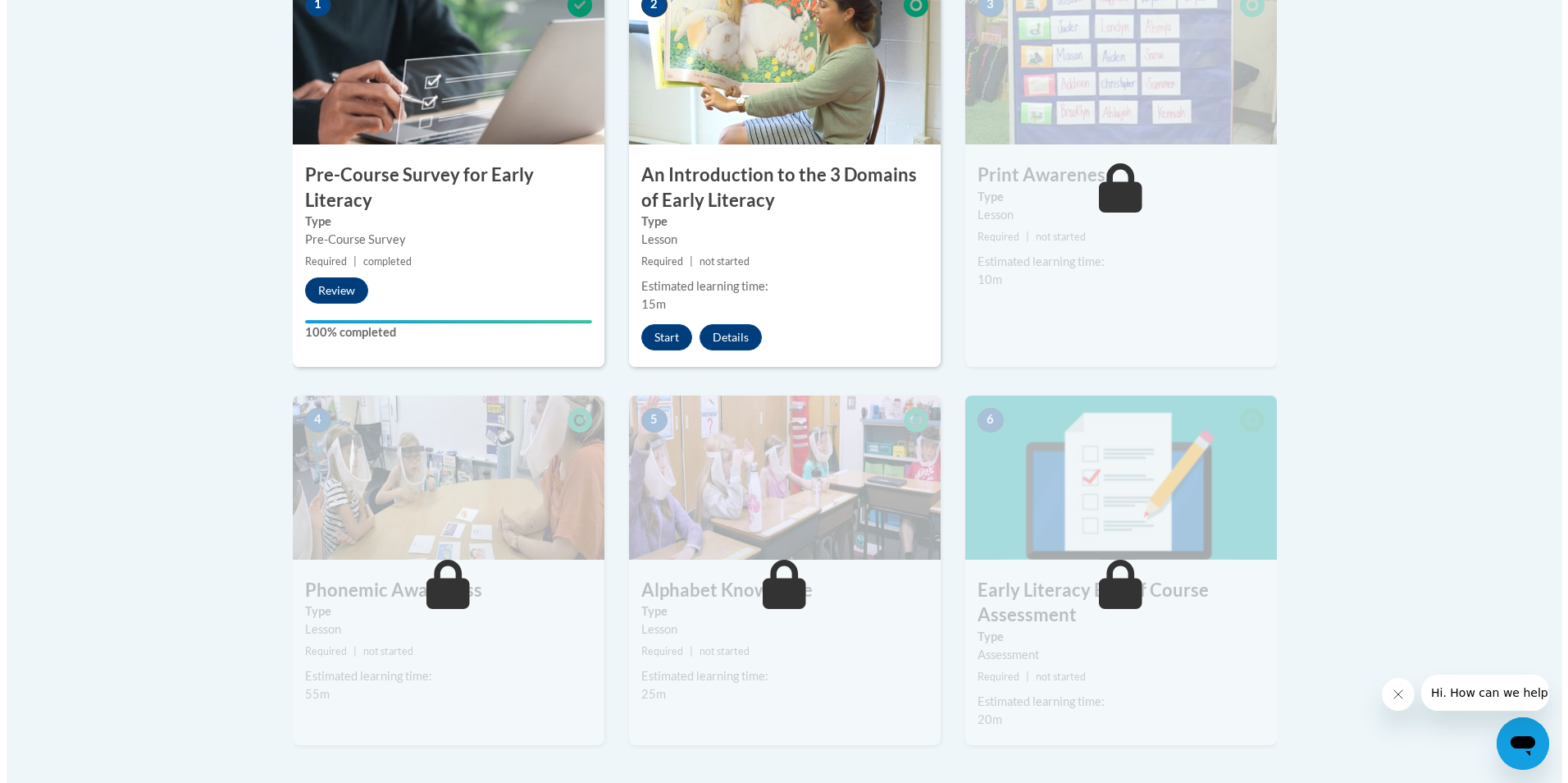
scroll to position [492, 0]
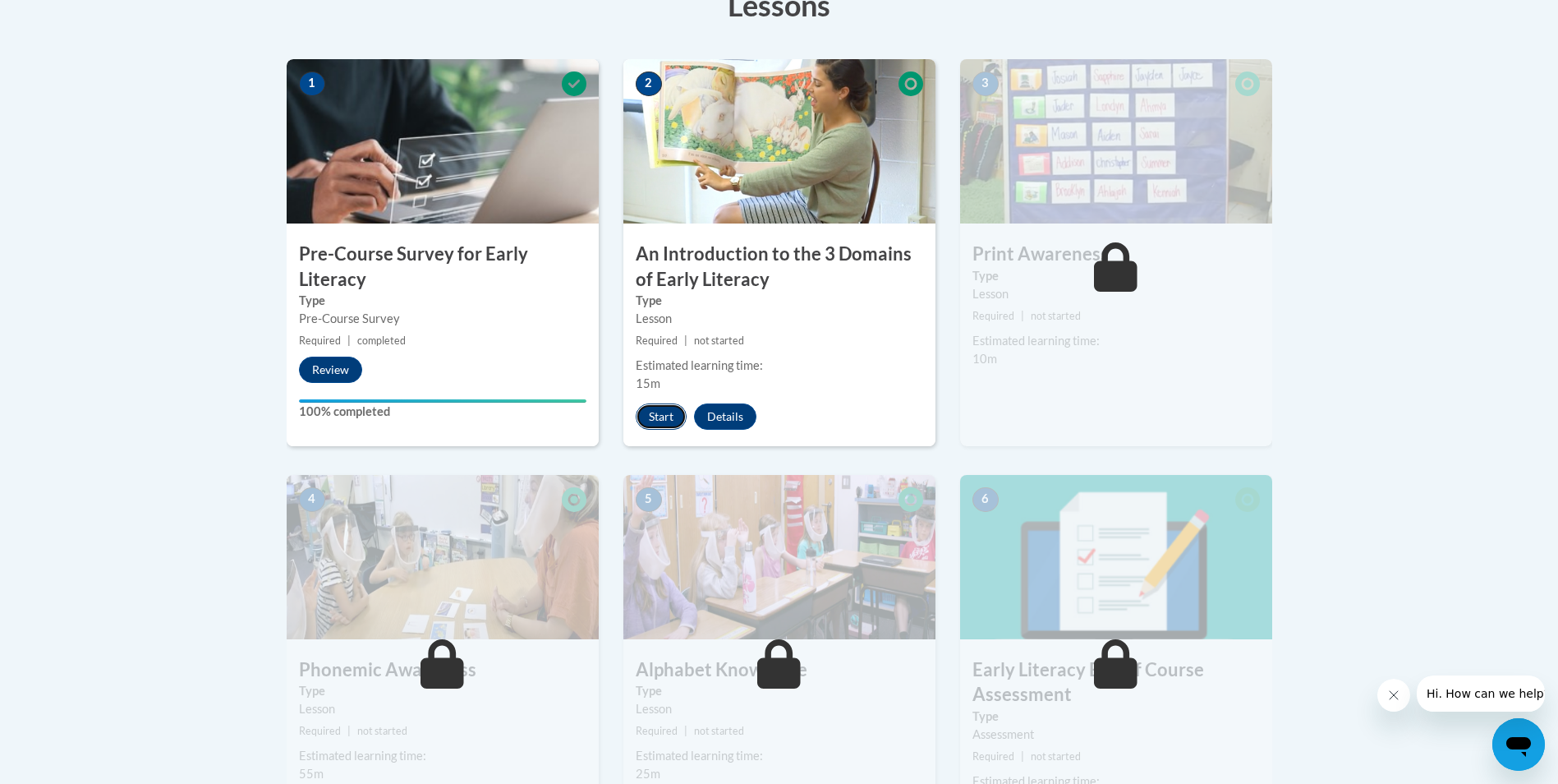
click at [666, 414] on button "Start" at bounding box center [661, 416] width 51 height 27
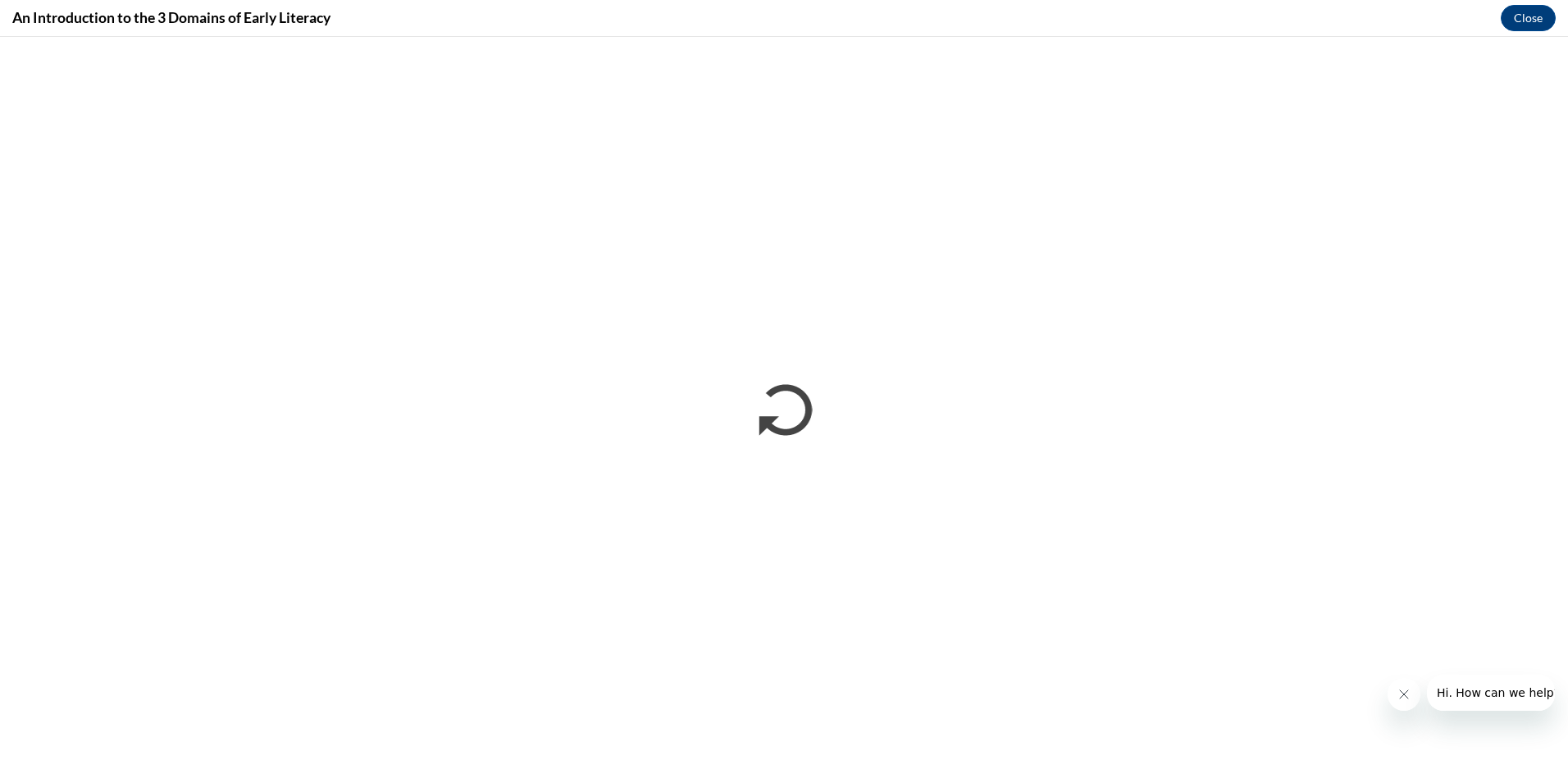
scroll to position [0, 0]
